Goal: Find specific page/section: Find specific page/section

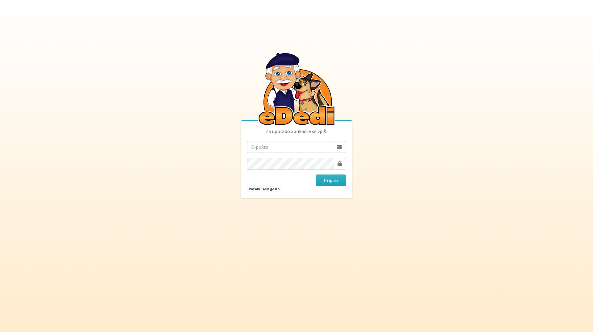
click at [298, 148] on input "email" at bounding box center [290, 147] width 87 height 12
type input "[EMAIL_ADDRESS][DOMAIN_NAME]"
click at [330, 183] on button "Prijava" at bounding box center [331, 180] width 30 height 12
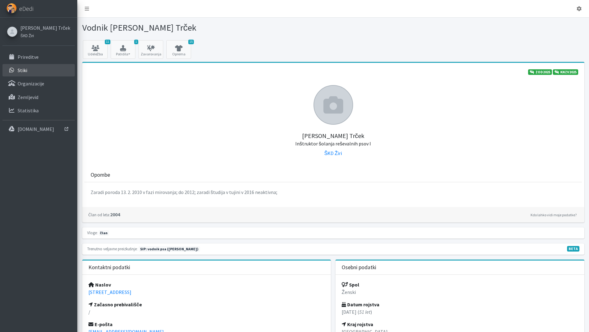
click at [34, 71] on link "Stiki" at bounding box center [38, 70] width 72 height 12
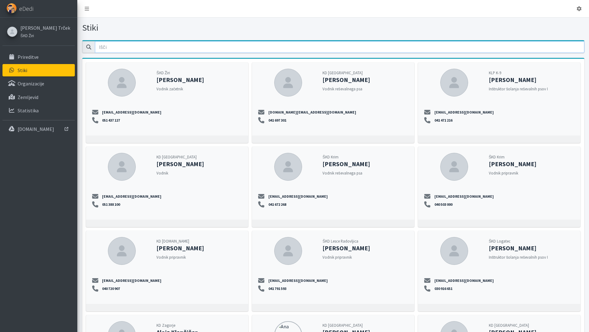
click at [112, 44] on input "email" at bounding box center [339, 47] width 489 height 12
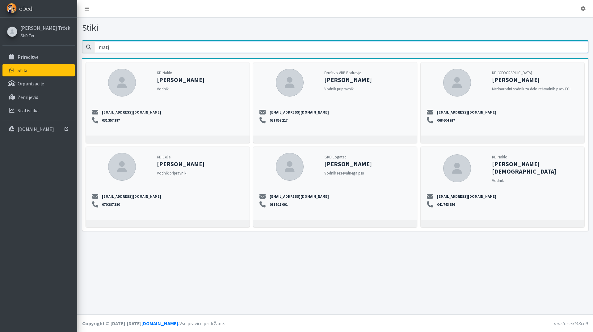
type input "matj"
